Goal: Task Accomplishment & Management: Manage account settings

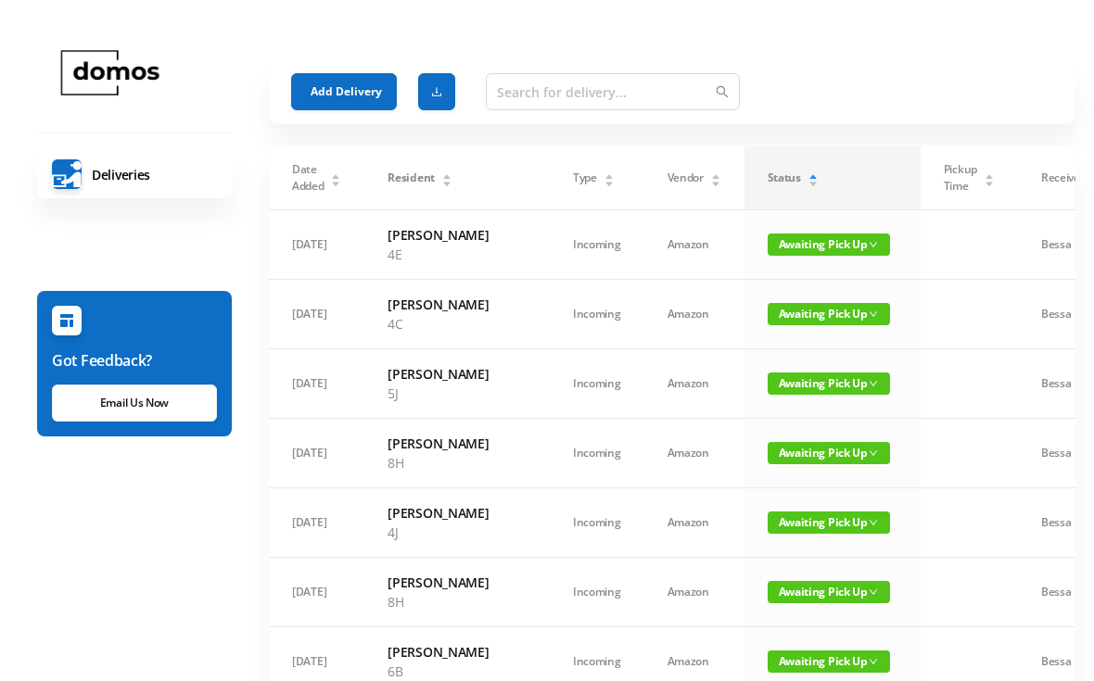
scroll to position [-52, 0]
click at [375, 88] on button "Add Delivery" at bounding box center [344, 91] width 106 height 37
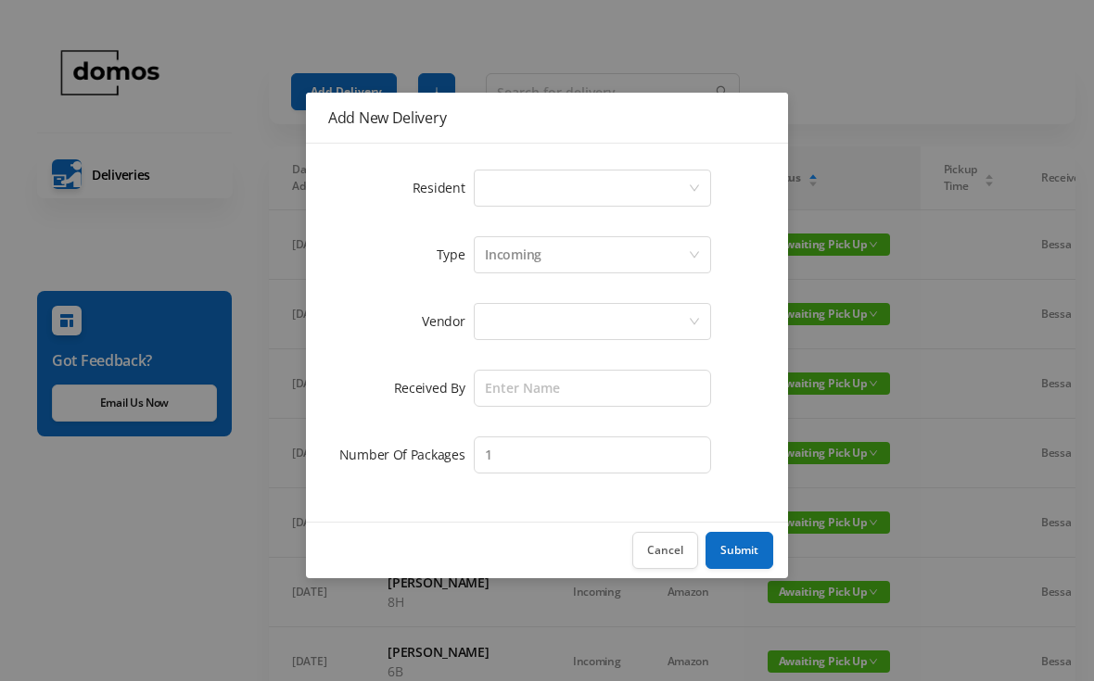
click at [573, 193] on div "Select a person" at bounding box center [586, 188] width 203 height 35
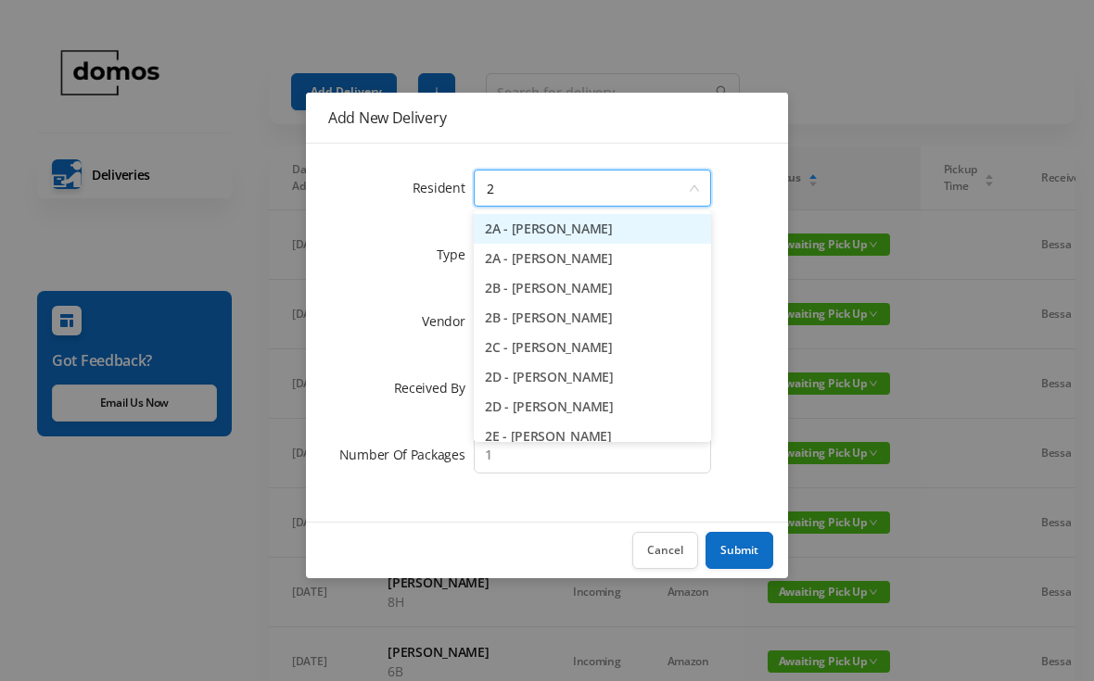
type input "2g"
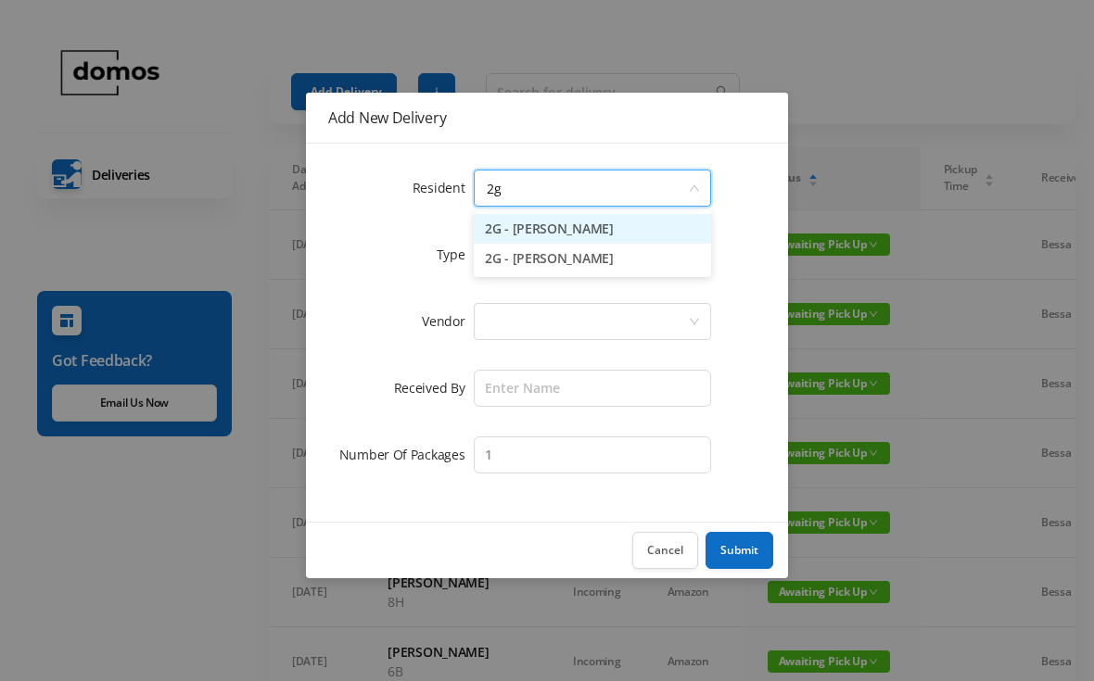
click at [570, 240] on li "2G - [PERSON_NAME]" at bounding box center [592, 229] width 237 height 30
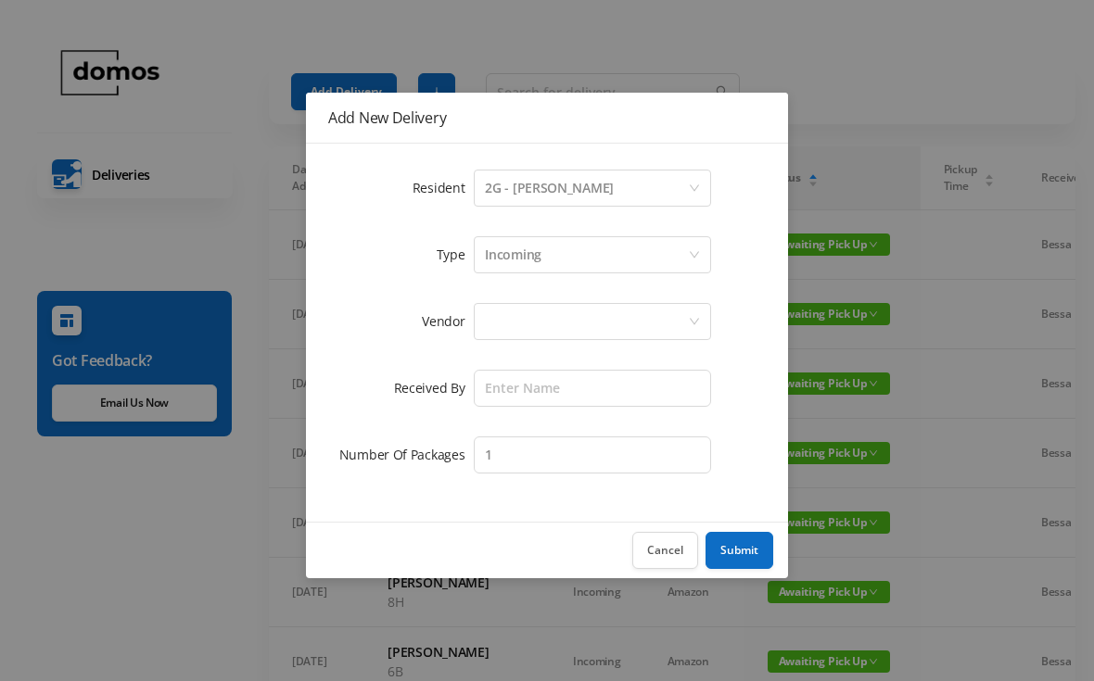
click at [580, 321] on div at bounding box center [586, 321] width 203 height 35
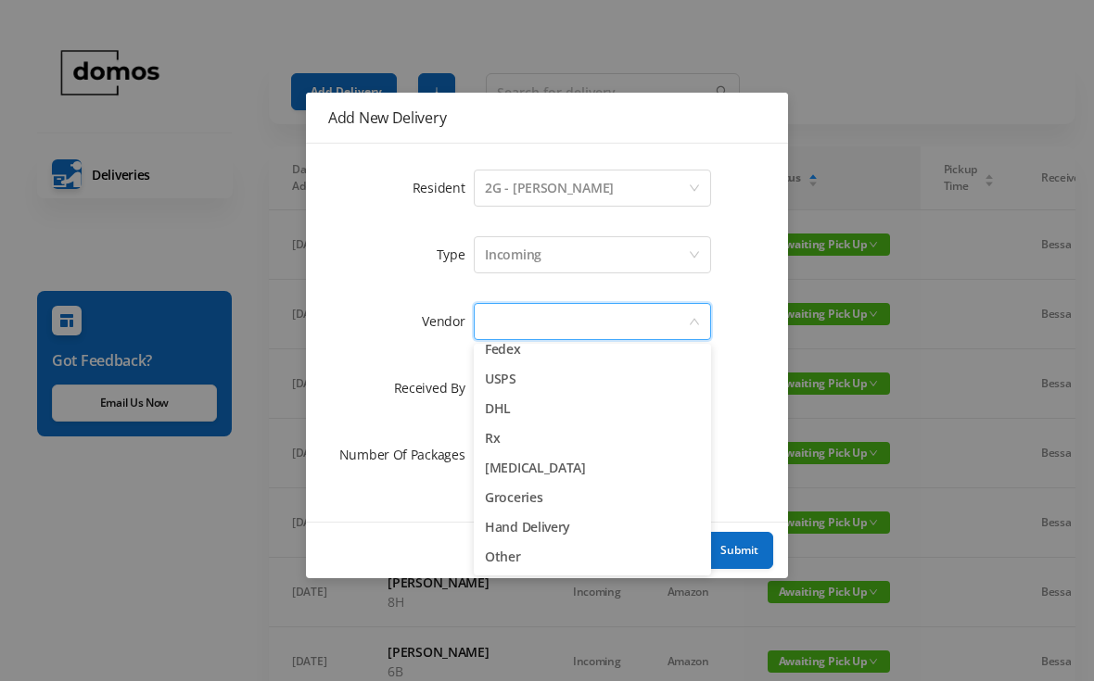
scroll to position [72, 0]
click at [514, 566] on li "Other" at bounding box center [592, 557] width 237 height 30
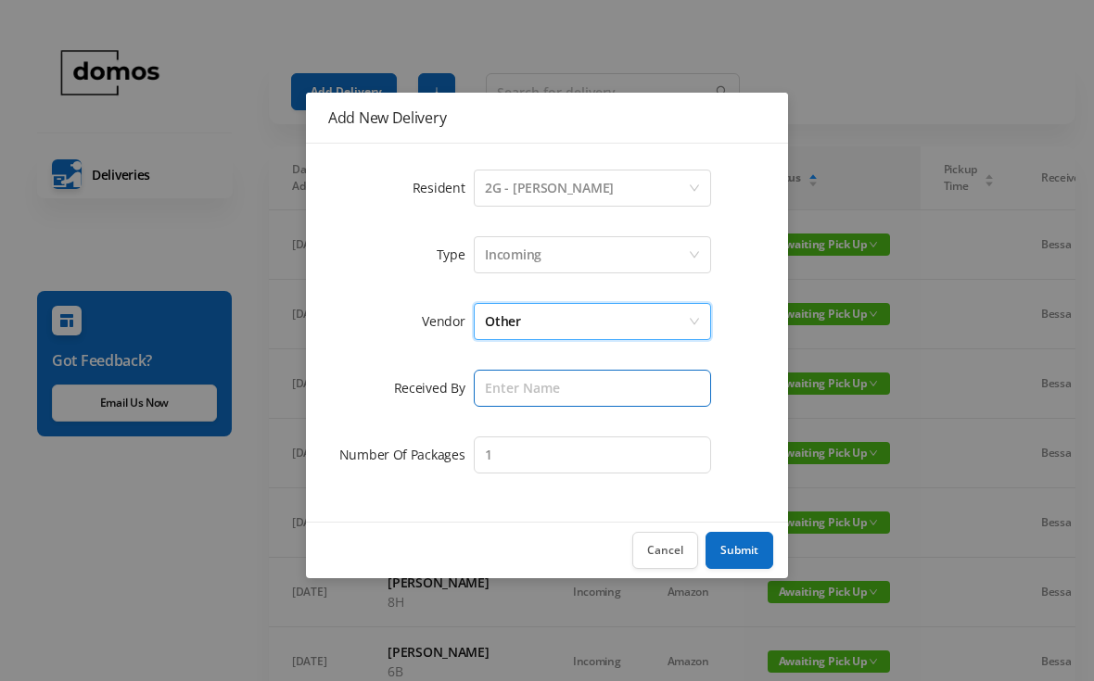
click at [582, 393] on input "text" at bounding box center [592, 388] width 237 height 37
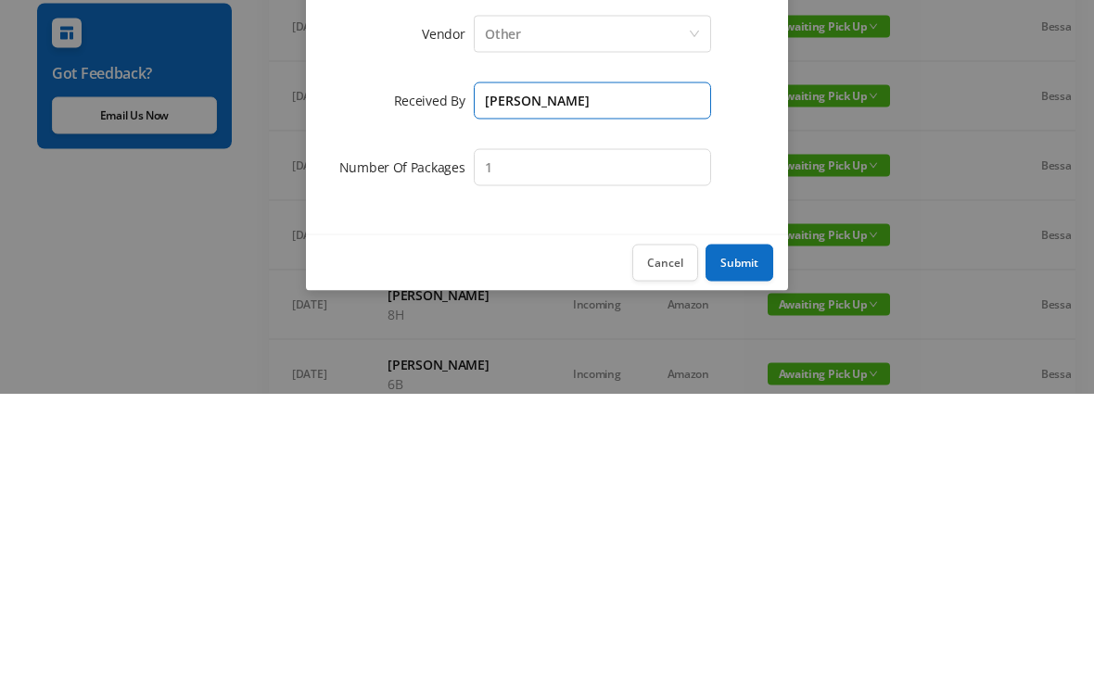
type input "[PERSON_NAME]"
click at [753, 532] on button "Submit" at bounding box center [740, 550] width 68 height 37
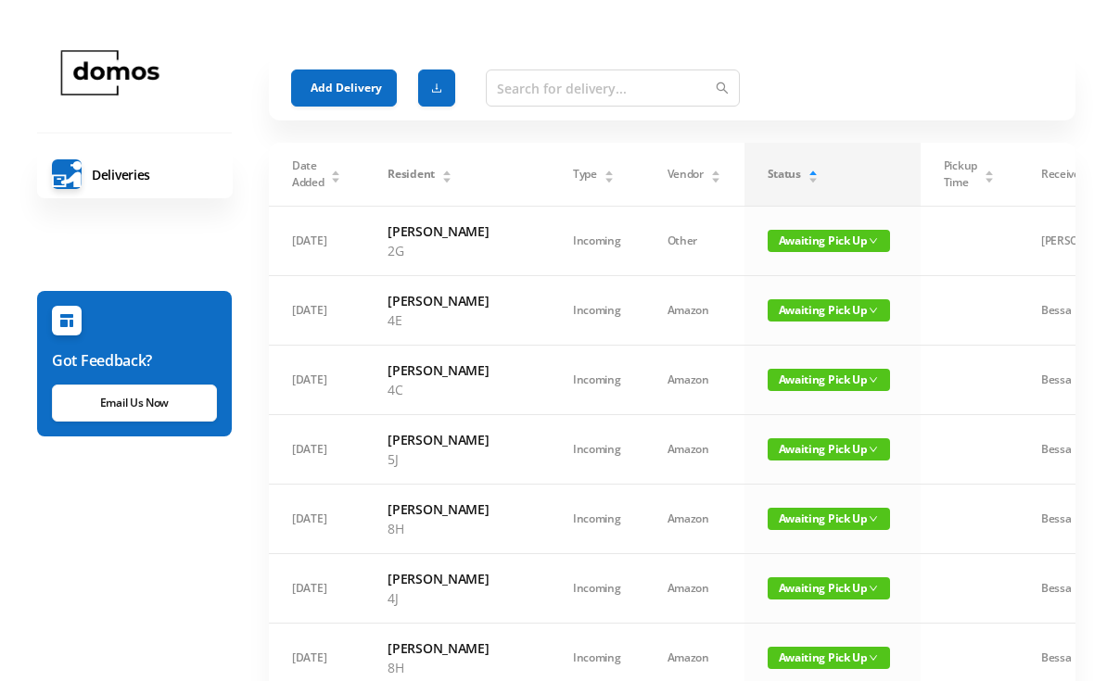
scroll to position [0, 0]
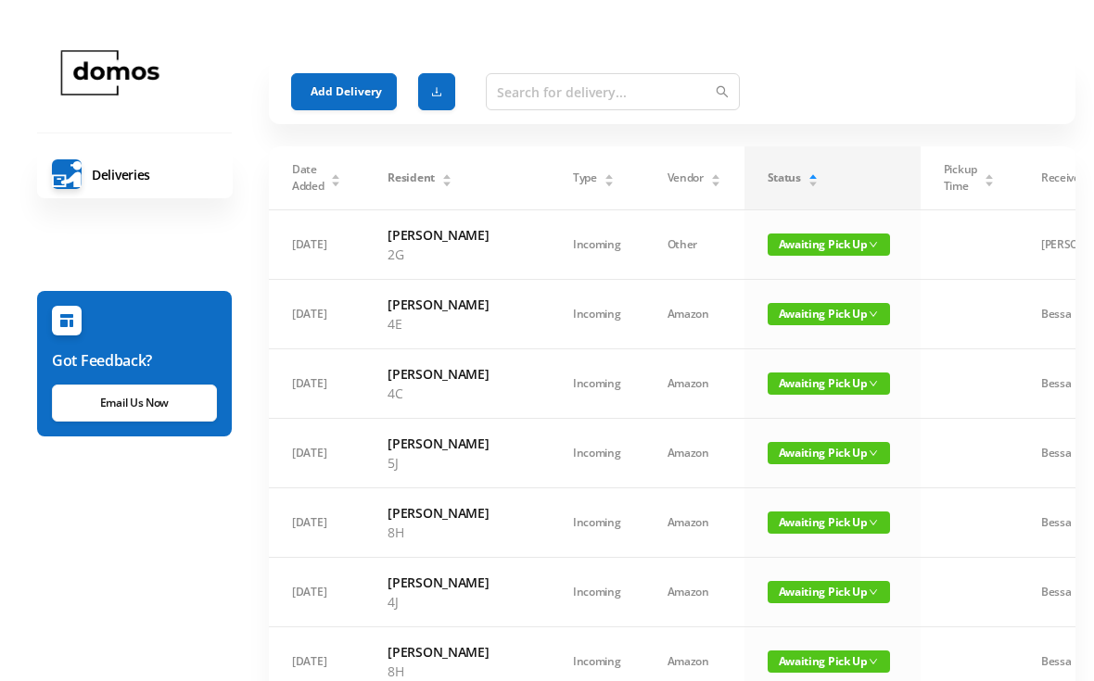
click at [340, 83] on button "Add Delivery" at bounding box center [344, 91] width 106 height 37
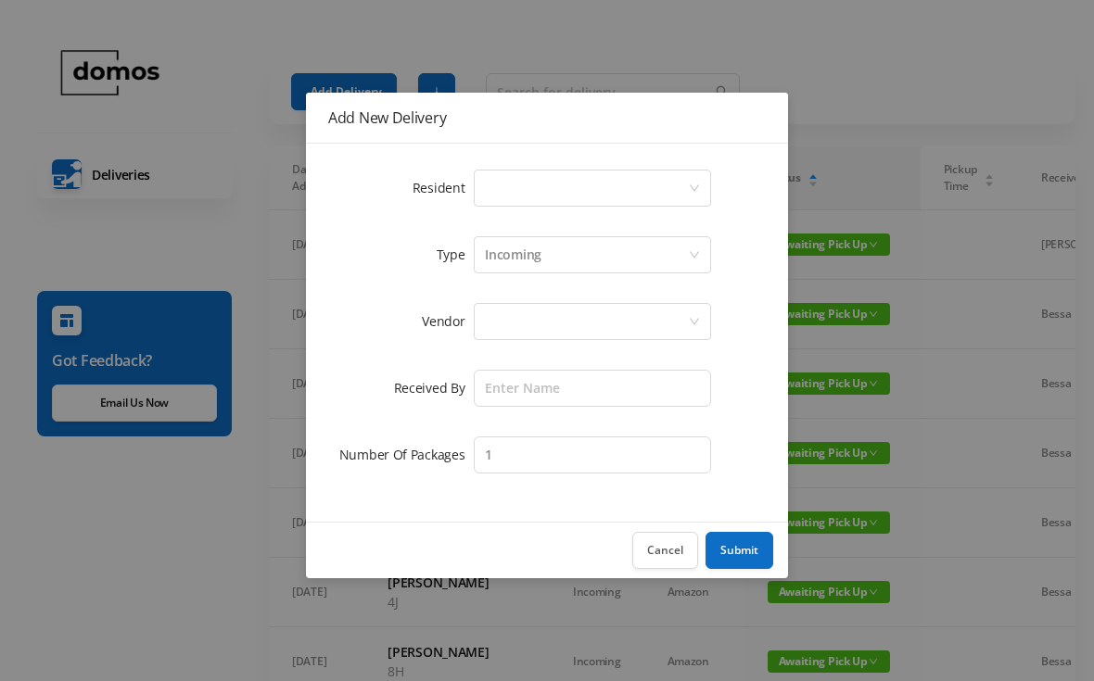
click at [562, 190] on div "Select a person" at bounding box center [586, 188] width 203 height 35
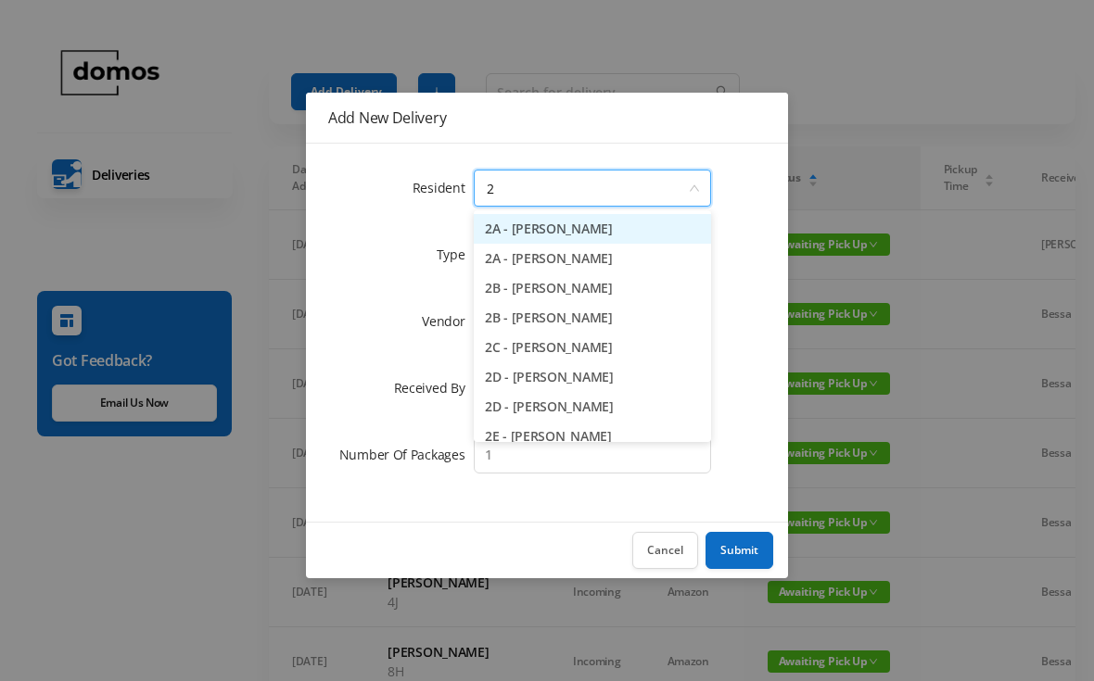
type input "2h"
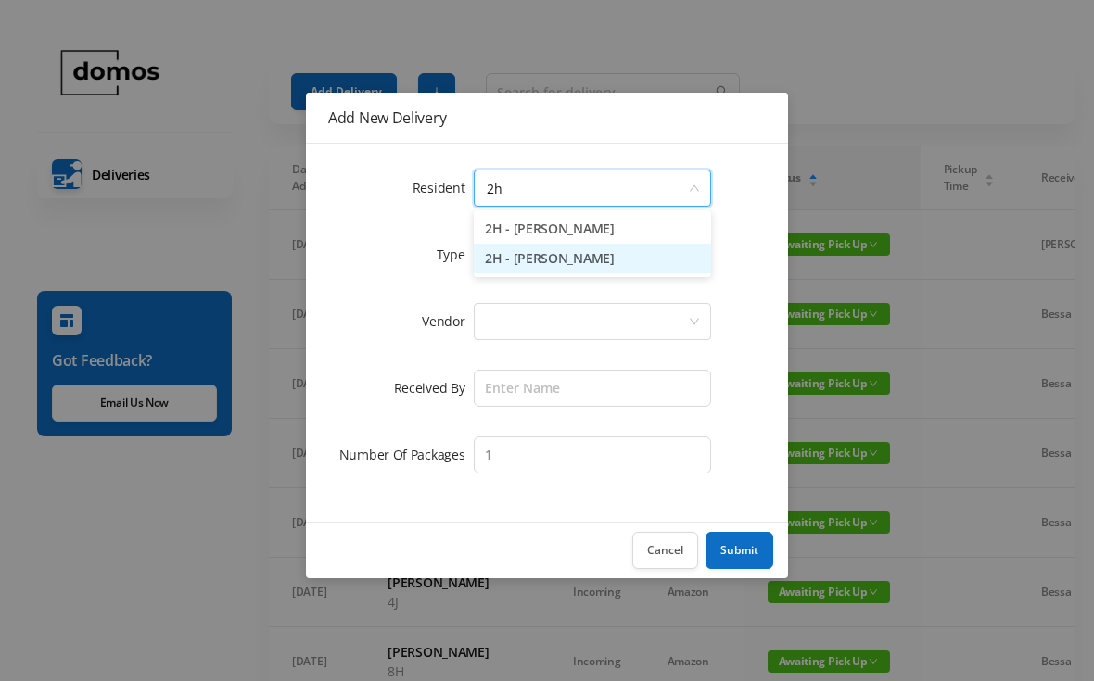
click at [562, 263] on li "2H - [PERSON_NAME]" at bounding box center [592, 259] width 237 height 30
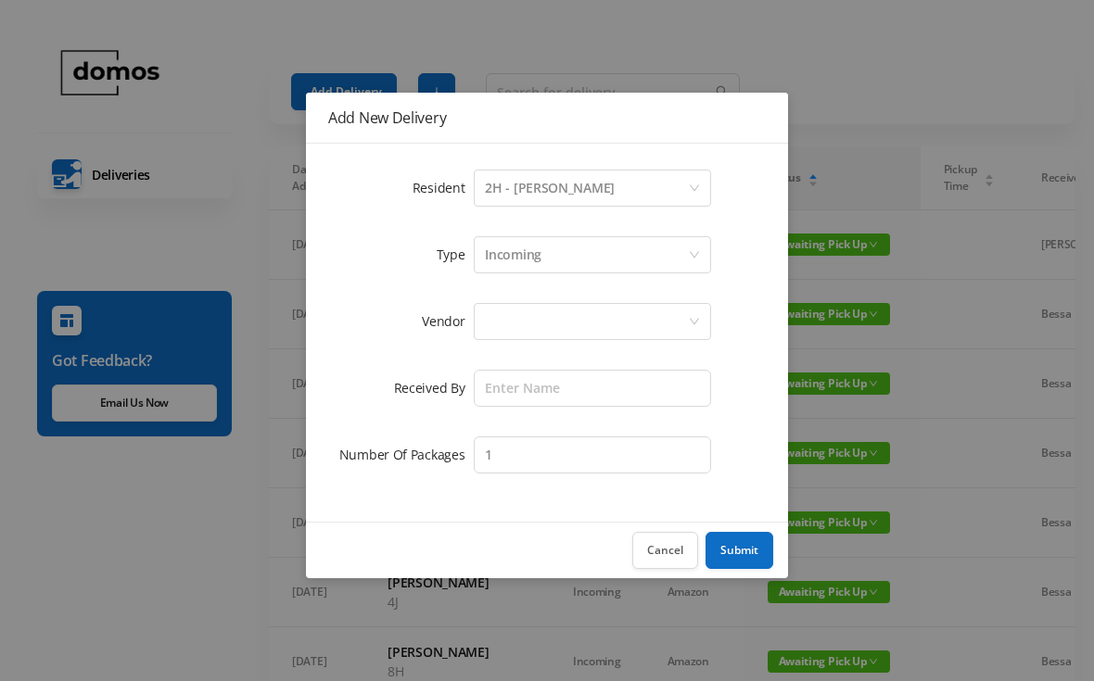
click at [559, 324] on div at bounding box center [586, 321] width 203 height 35
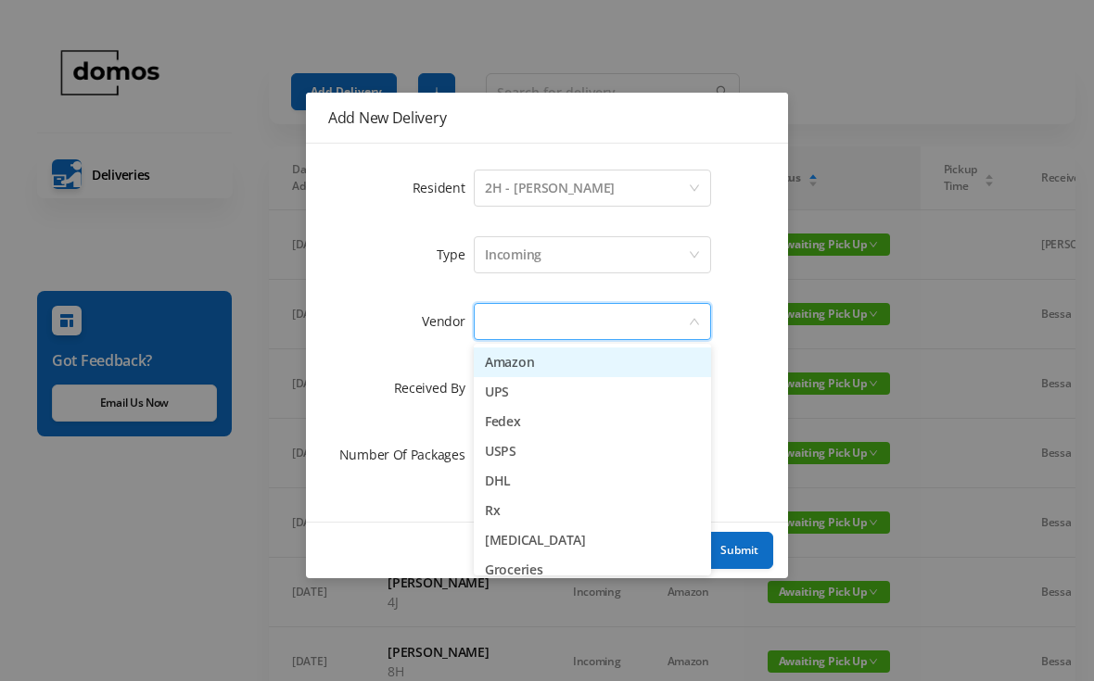
click at [553, 348] on li "Amazon" at bounding box center [592, 363] width 237 height 30
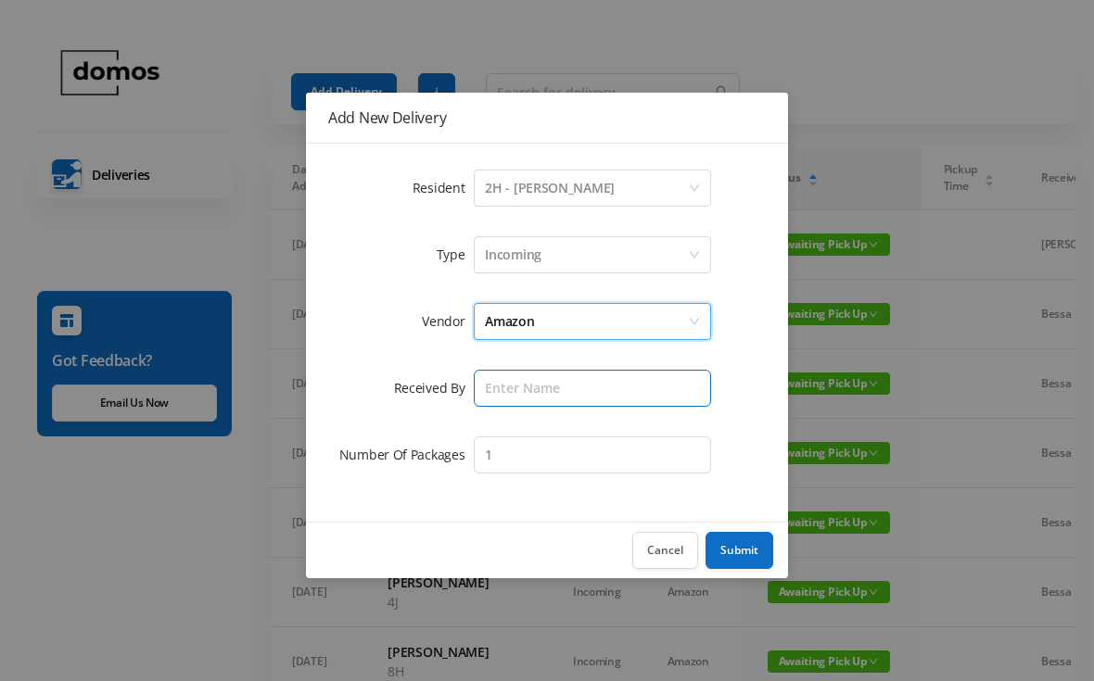
click at [558, 384] on input "text" at bounding box center [592, 388] width 237 height 37
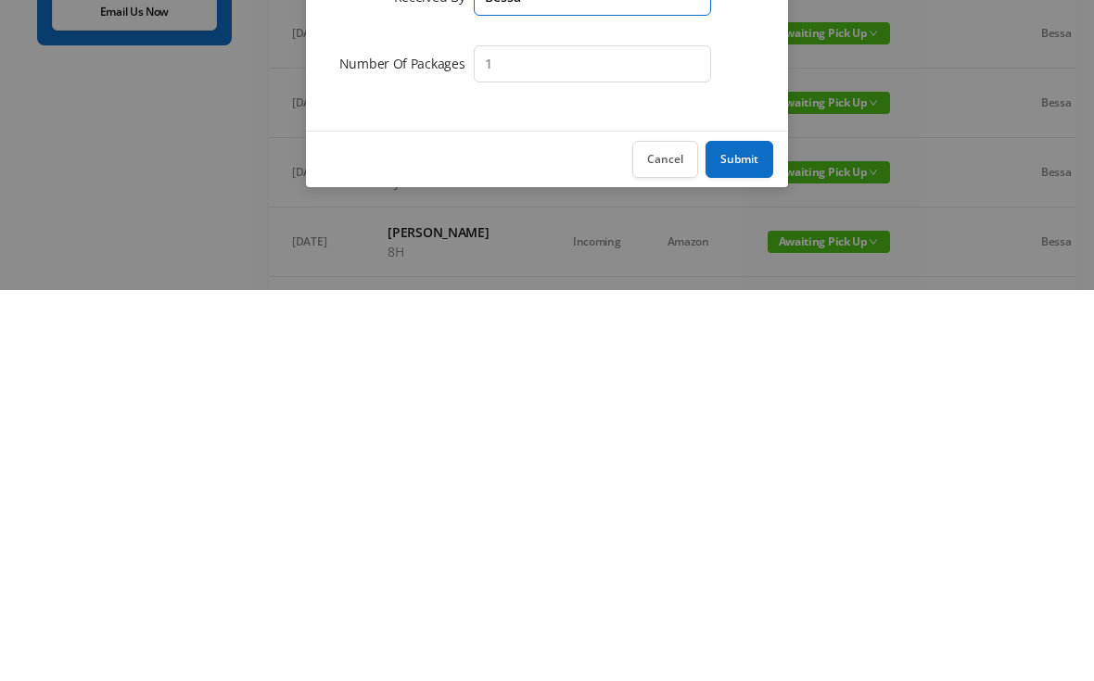
type input "Bessa"
click at [744, 532] on button "Submit" at bounding box center [740, 550] width 68 height 37
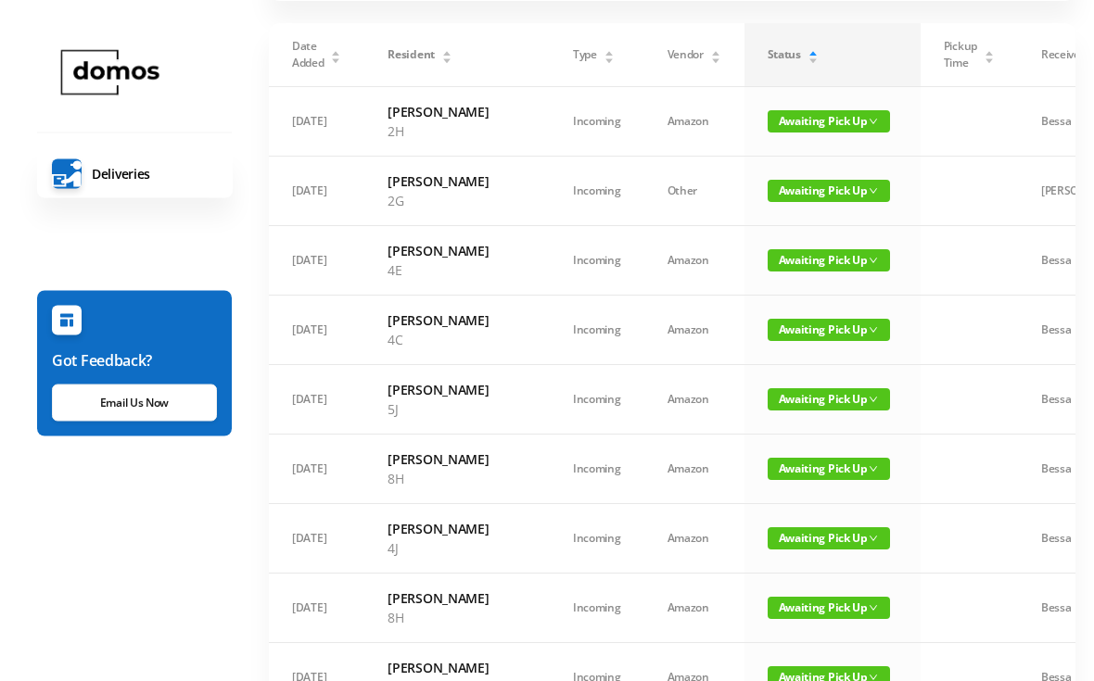
scroll to position [127, 0]
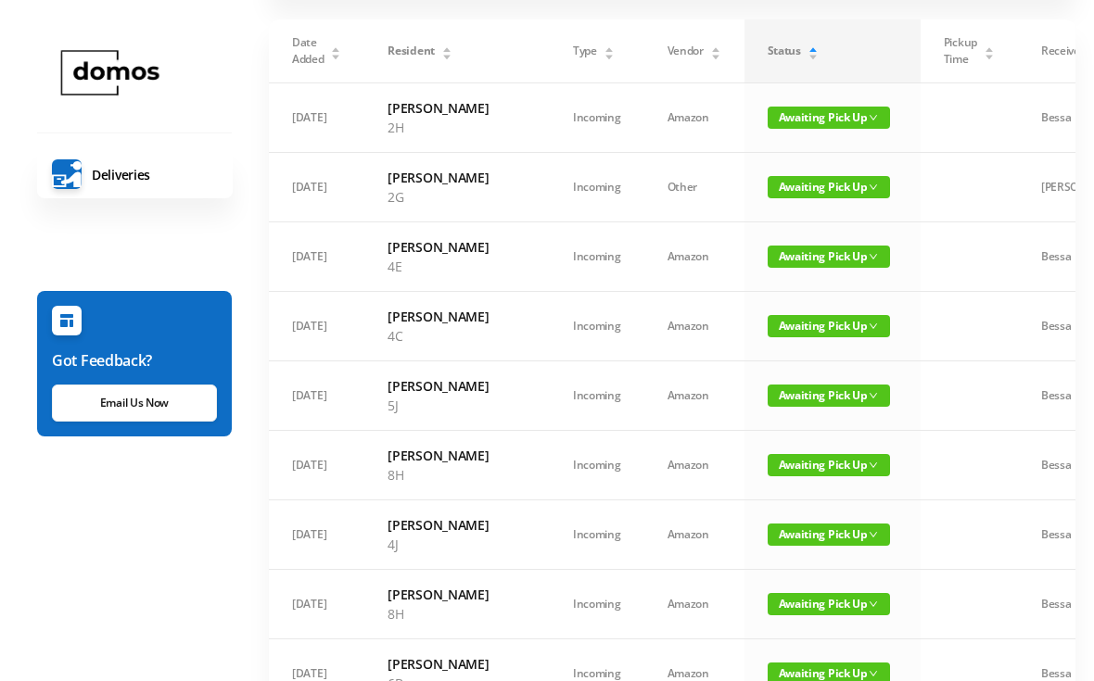
click at [774, 198] on span "Awaiting Pick Up" at bounding box center [829, 187] width 122 height 22
click at [921, 144] on td at bounding box center [969, 118] width 97 height 70
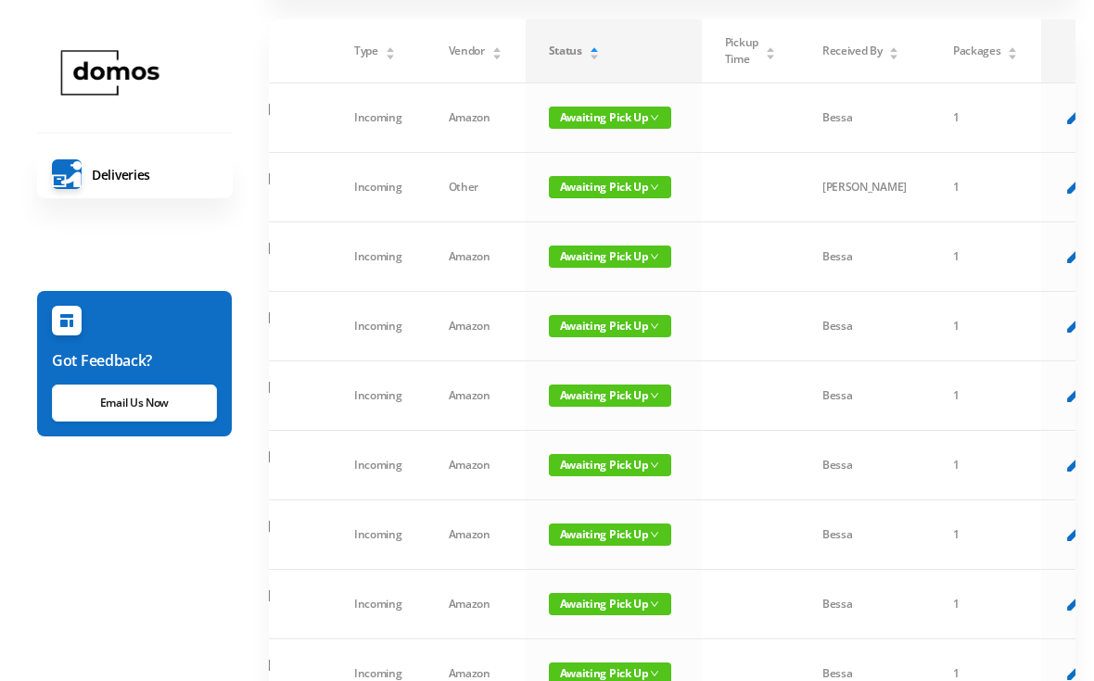
scroll to position [0, 218]
click at [1093, 197] on icon "delete" at bounding box center [1109, 184] width 23 height 23
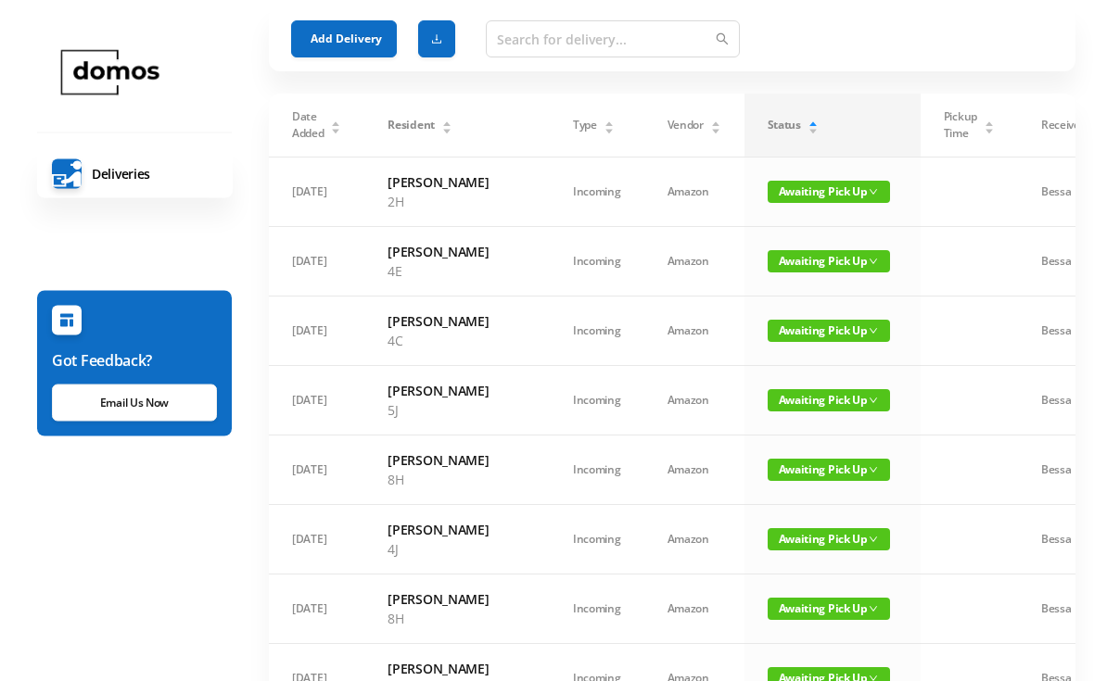
scroll to position [50, 0]
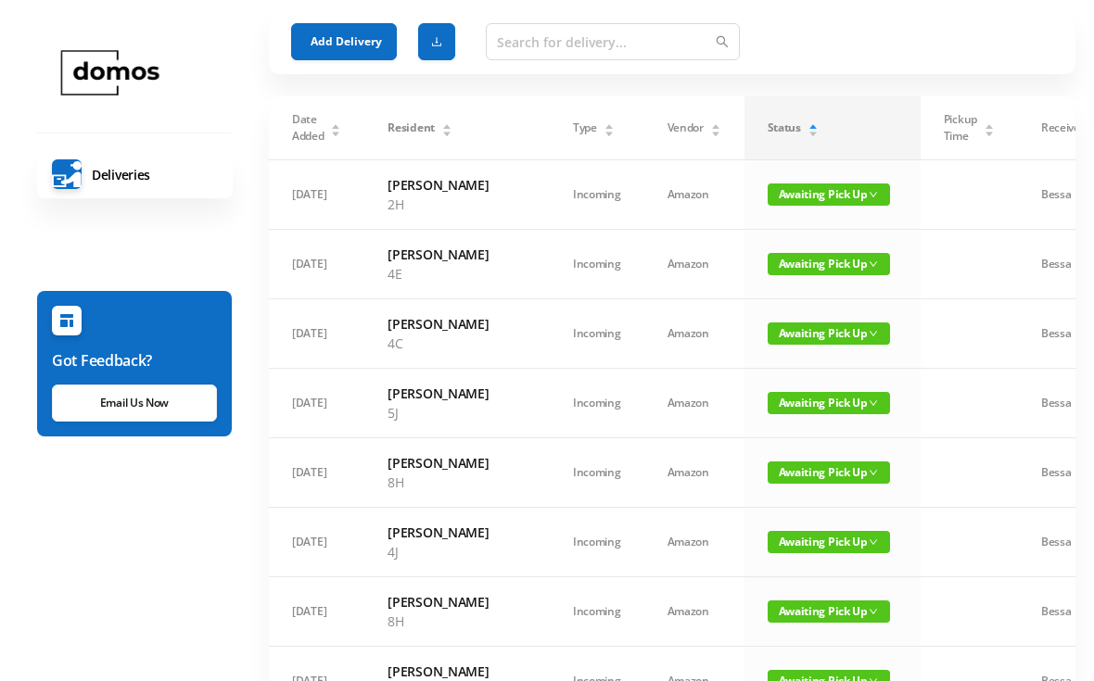
click at [352, 41] on button "Add Delivery" at bounding box center [344, 41] width 106 height 37
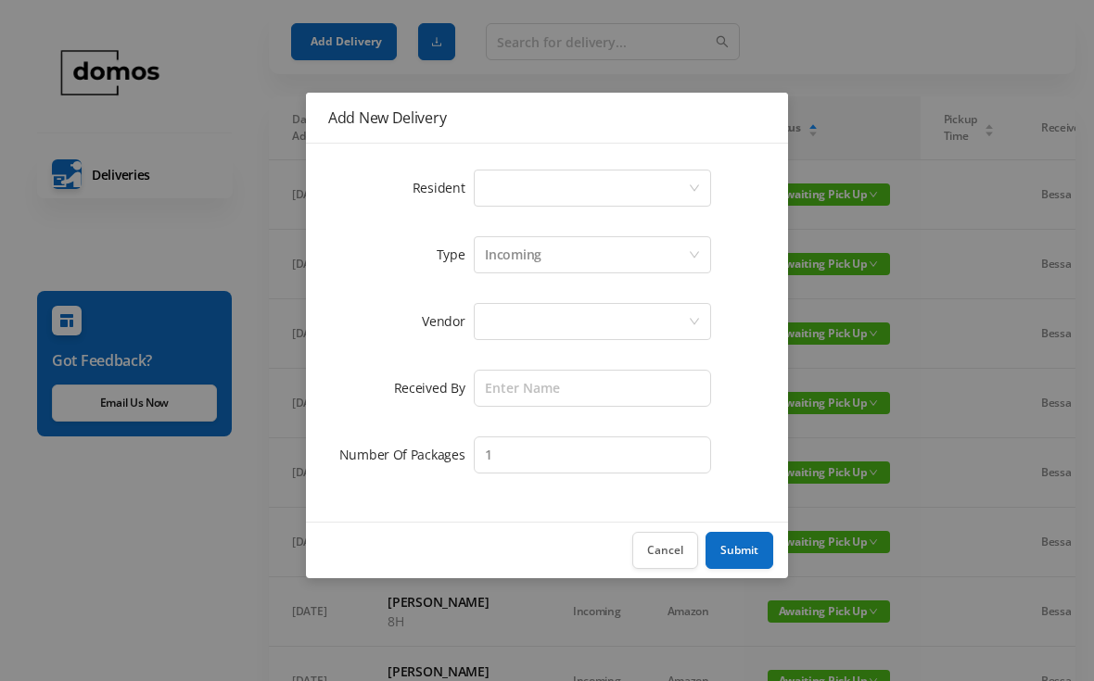
click at [574, 196] on div "Select a person" at bounding box center [586, 188] width 203 height 35
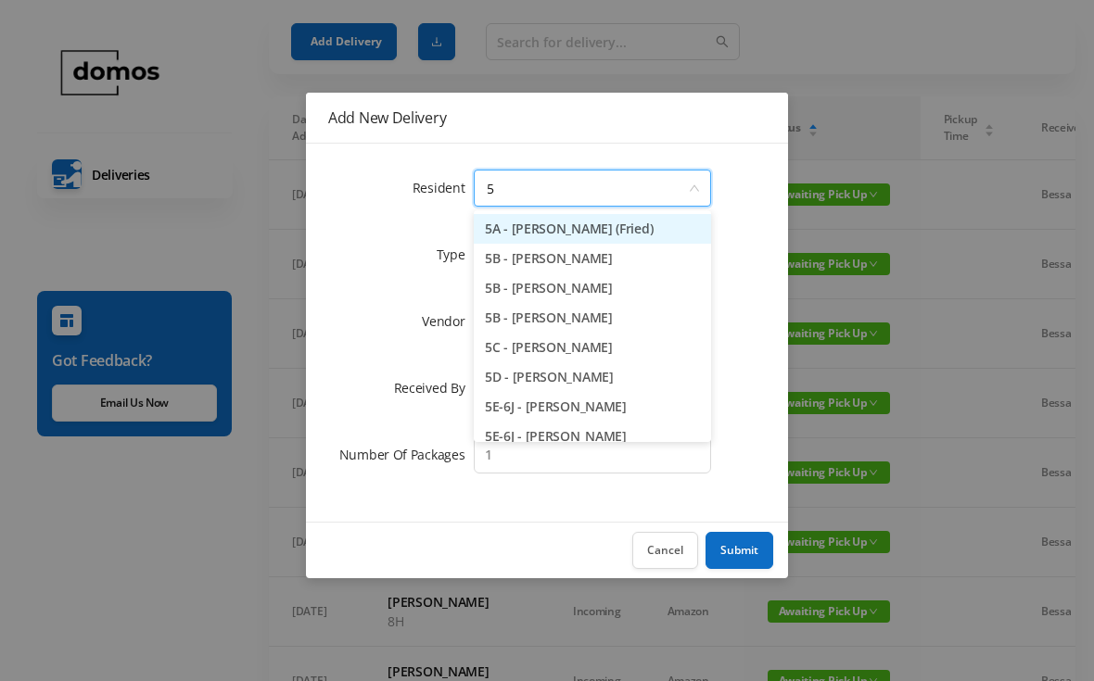
type input "5g"
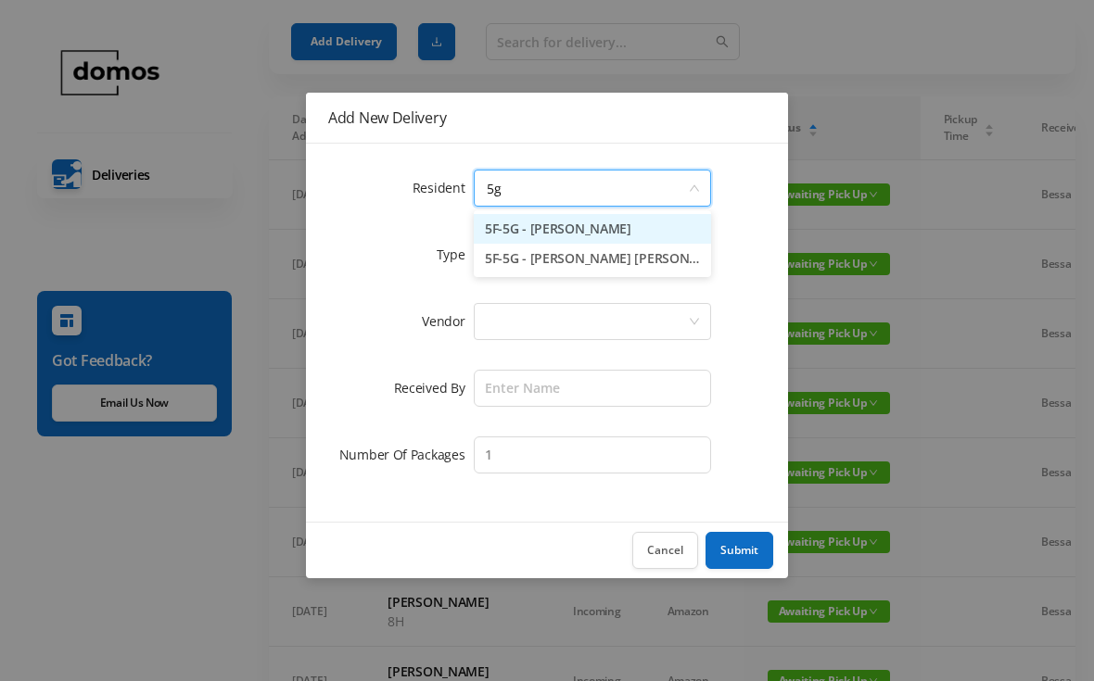
click at [581, 233] on li "5F-5G - [PERSON_NAME]" at bounding box center [592, 229] width 237 height 30
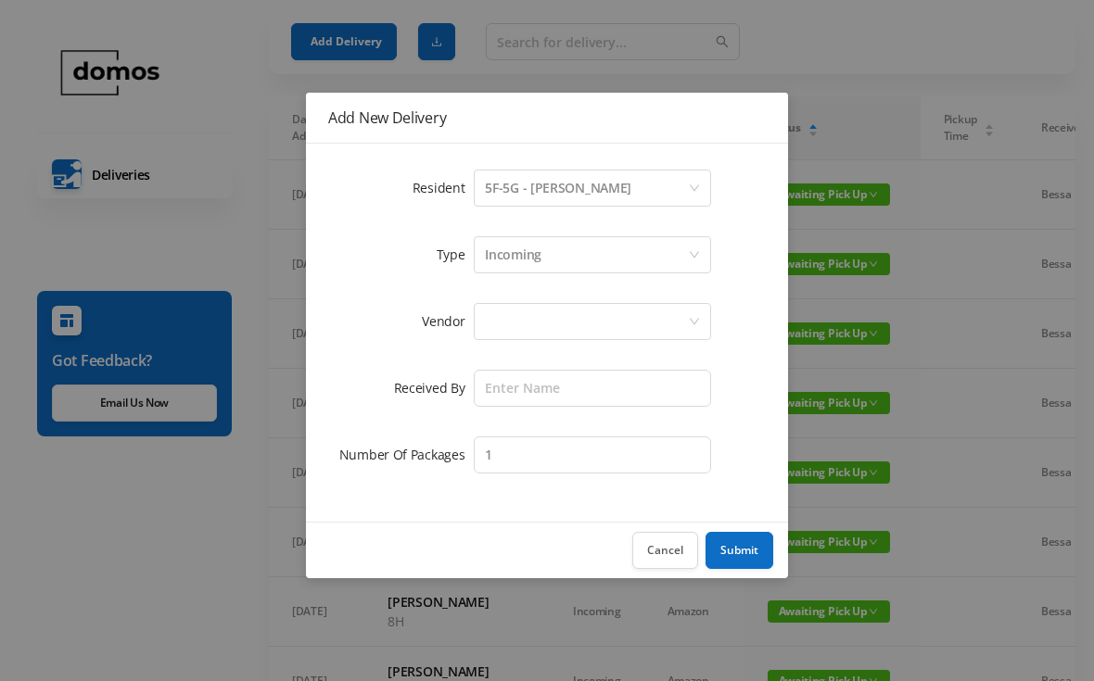
click at [572, 333] on div at bounding box center [586, 321] width 203 height 35
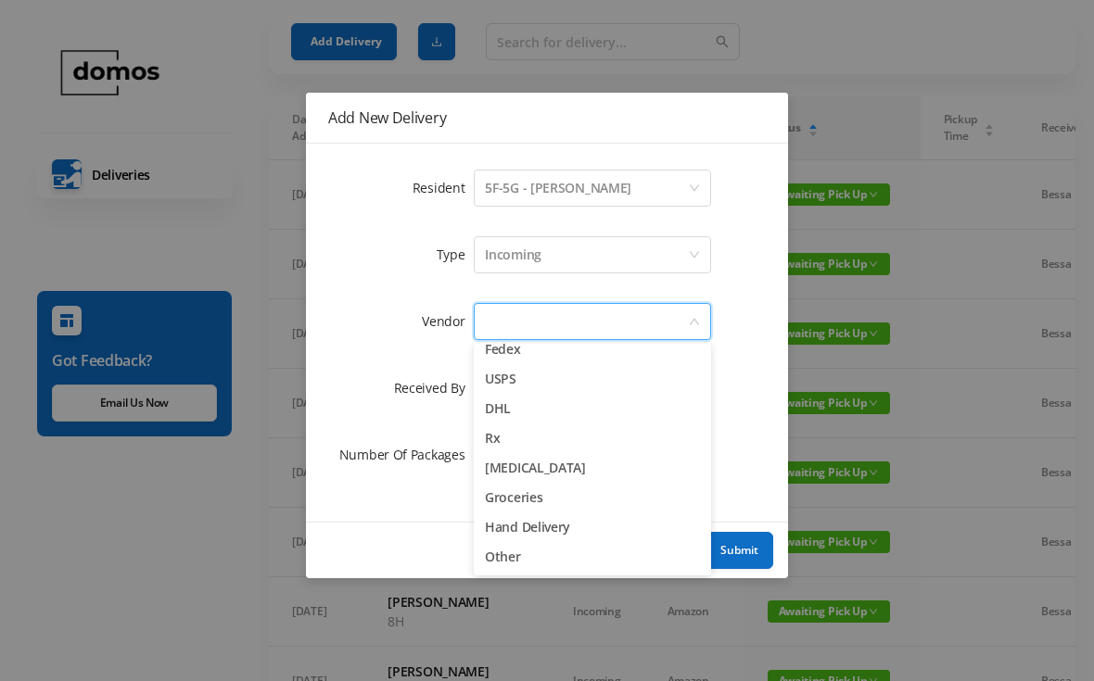
scroll to position [72, 0]
click at [502, 560] on li "Other" at bounding box center [592, 557] width 237 height 30
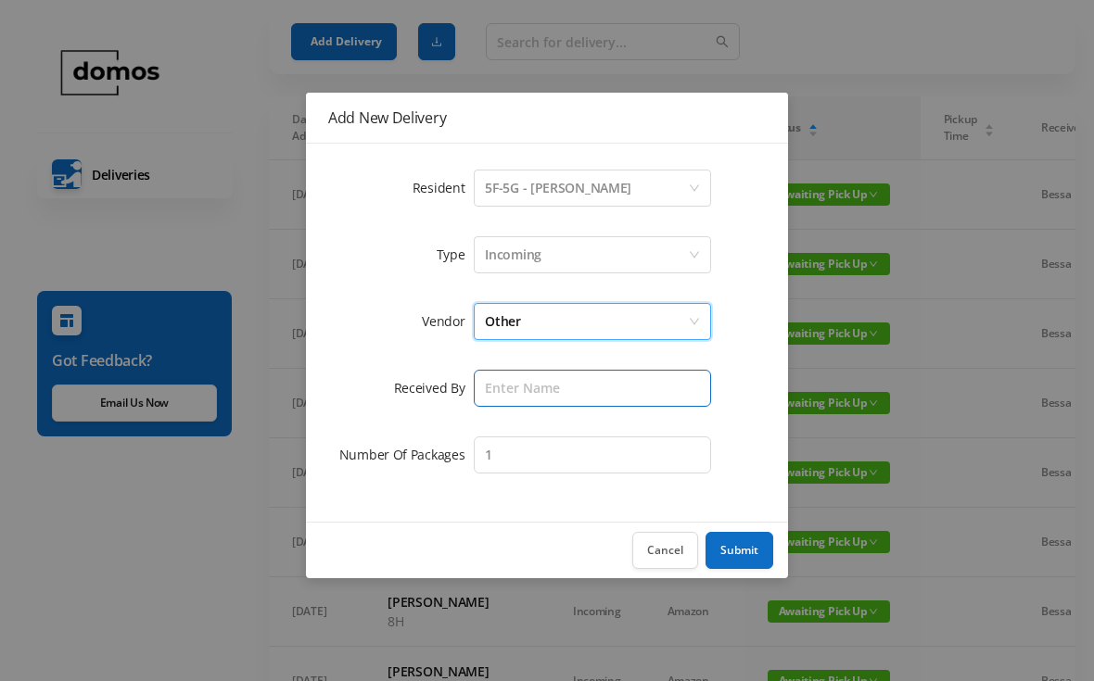
click at [550, 383] on input "text" at bounding box center [592, 388] width 237 height 37
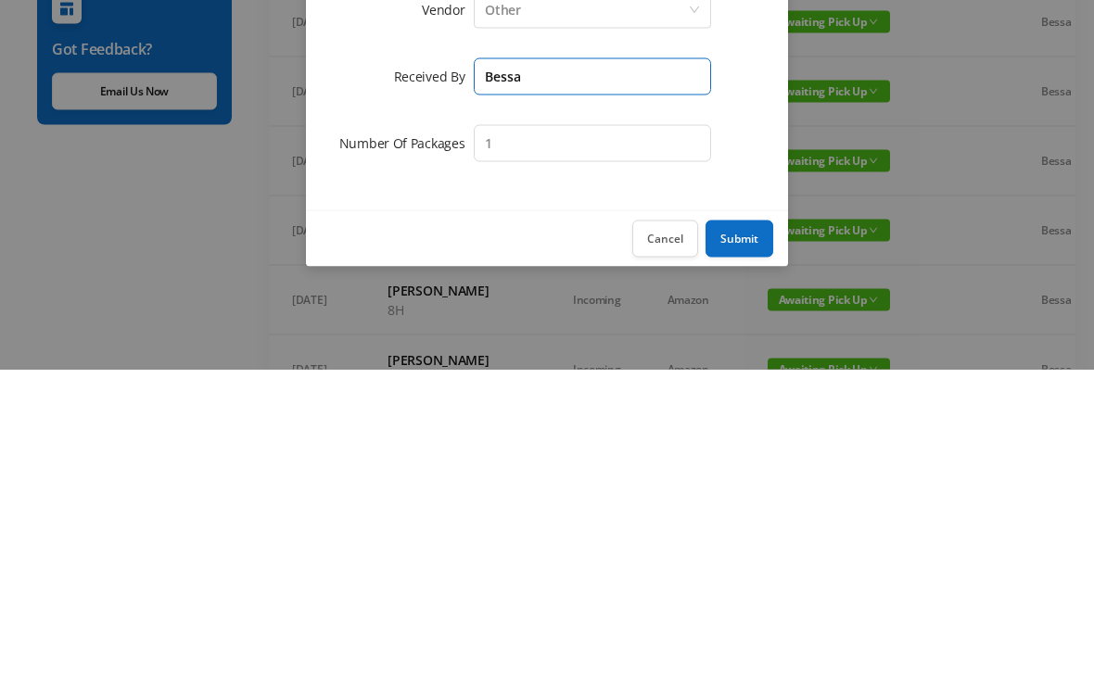
type input "Bessa"
click at [739, 532] on button "Submit" at bounding box center [740, 550] width 68 height 37
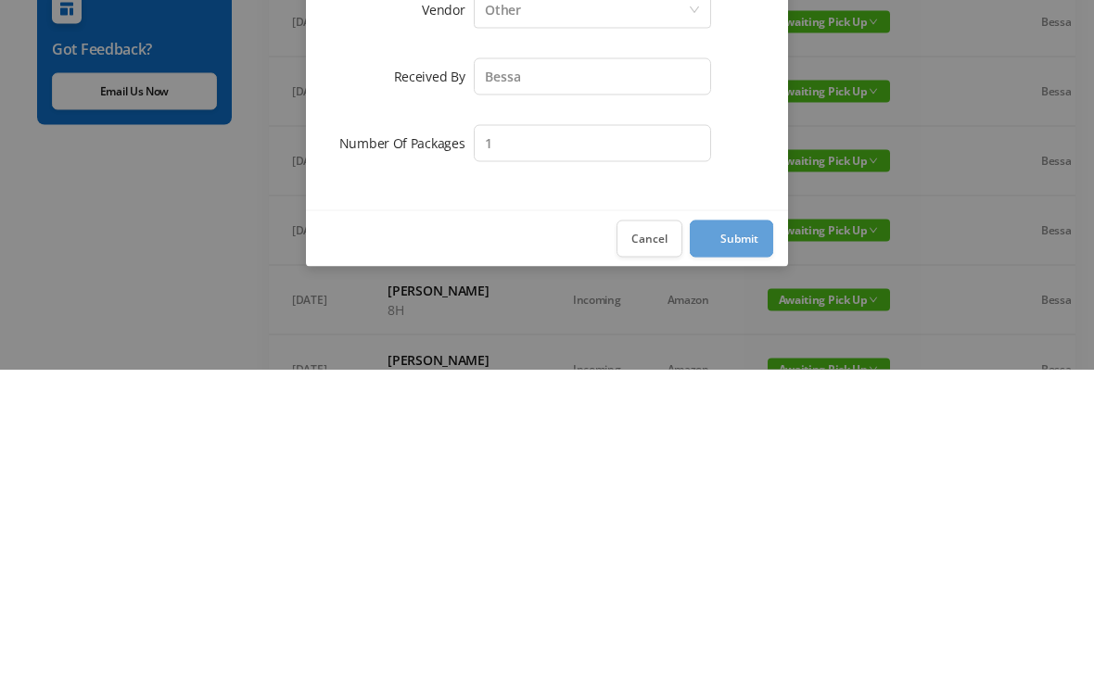
scroll to position [362, 0]
